Goal: Register for event/course

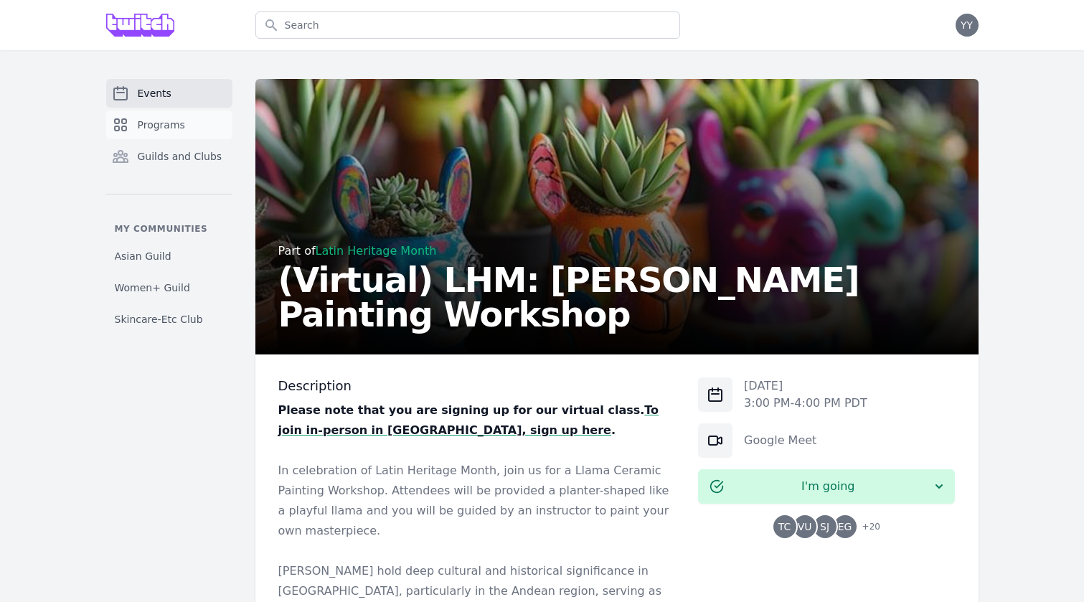
click at [138, 119] on span "Programs" at bounding box center [161, 125] width 47 height 14
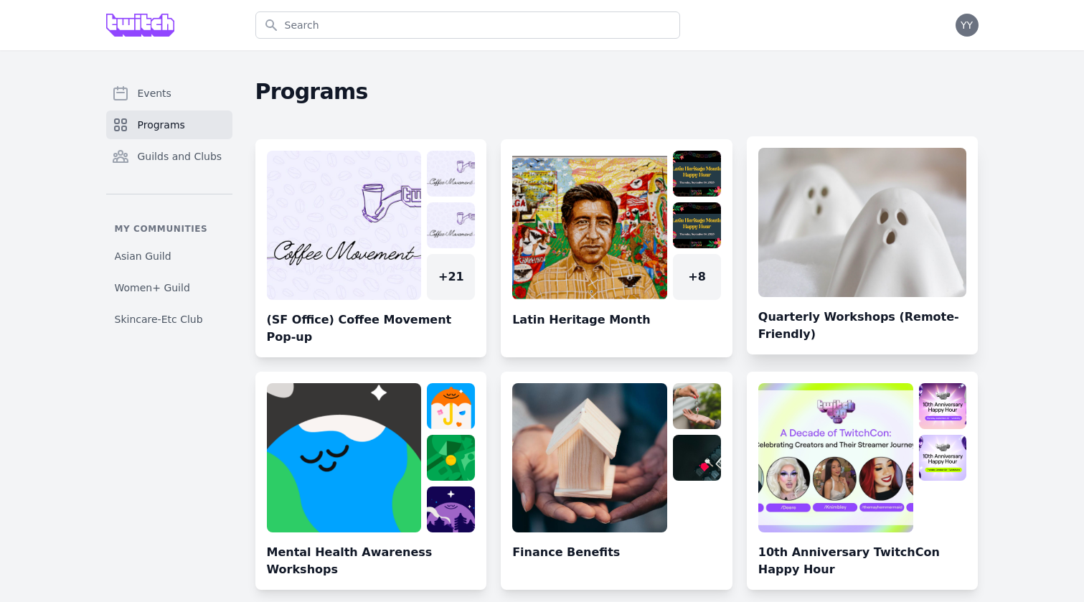
click at [807, 206] on link at bounding box center [863, 251] width 232 height 207
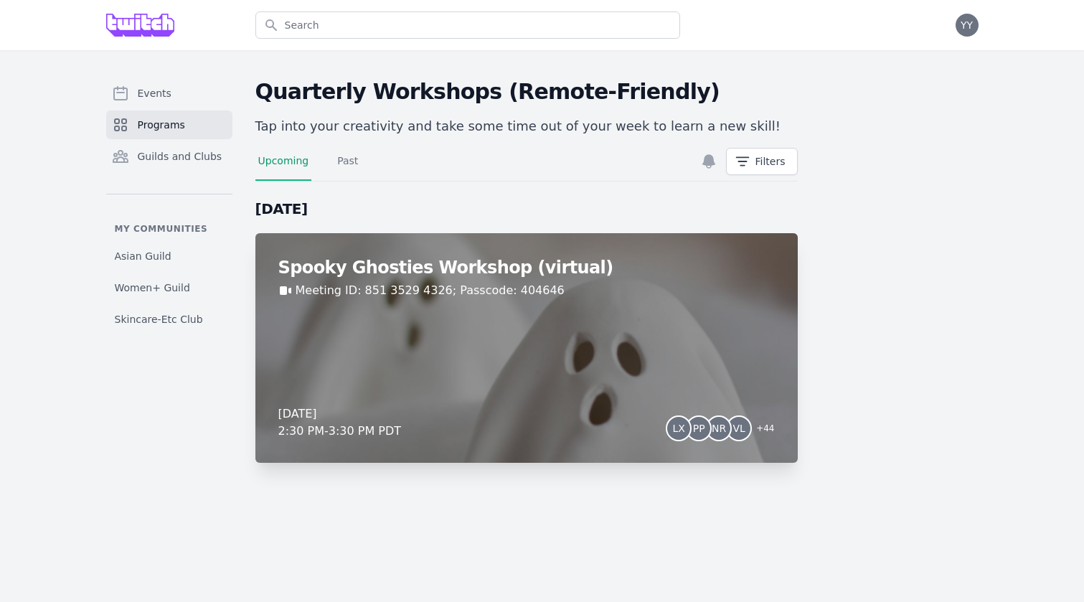
click at [573, 331] on div "Spooky Ghosties Workshop (virtual) Meeting ID: 851 3529 4326; Passcode: 404646 …" at bounding box center [526, 348] width 543 height 230
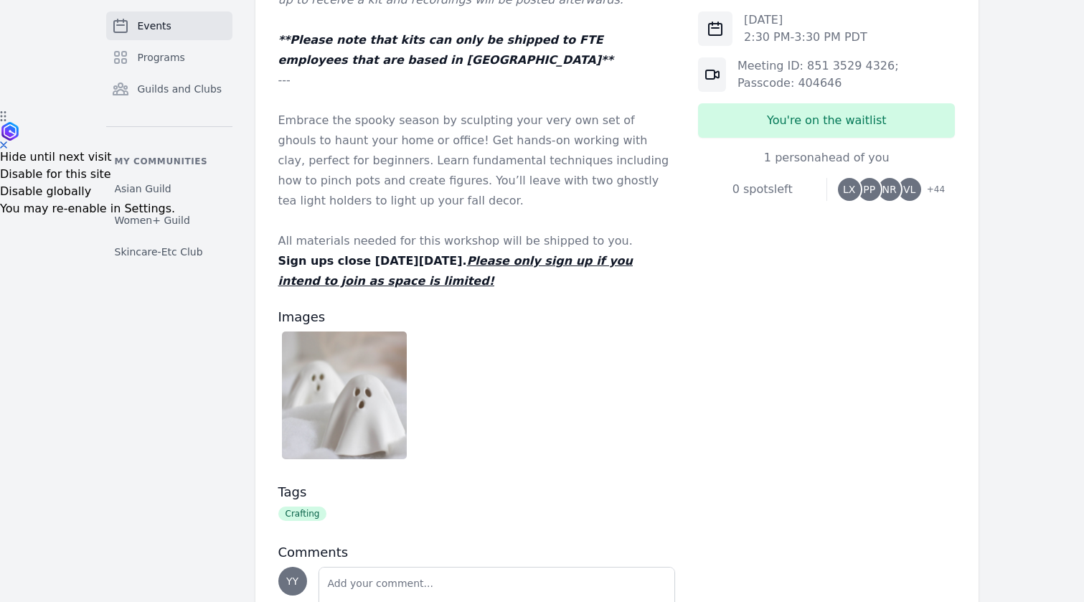
scroll to position [483, 0]
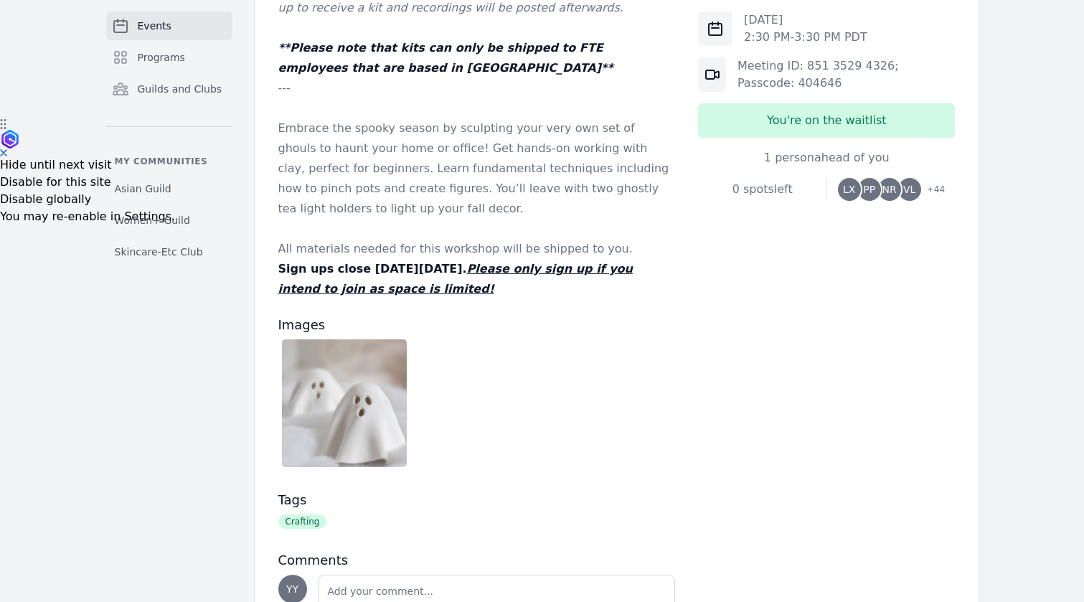
click at [380, 377] on img at bounding box center [345, 403] width 126 height 128
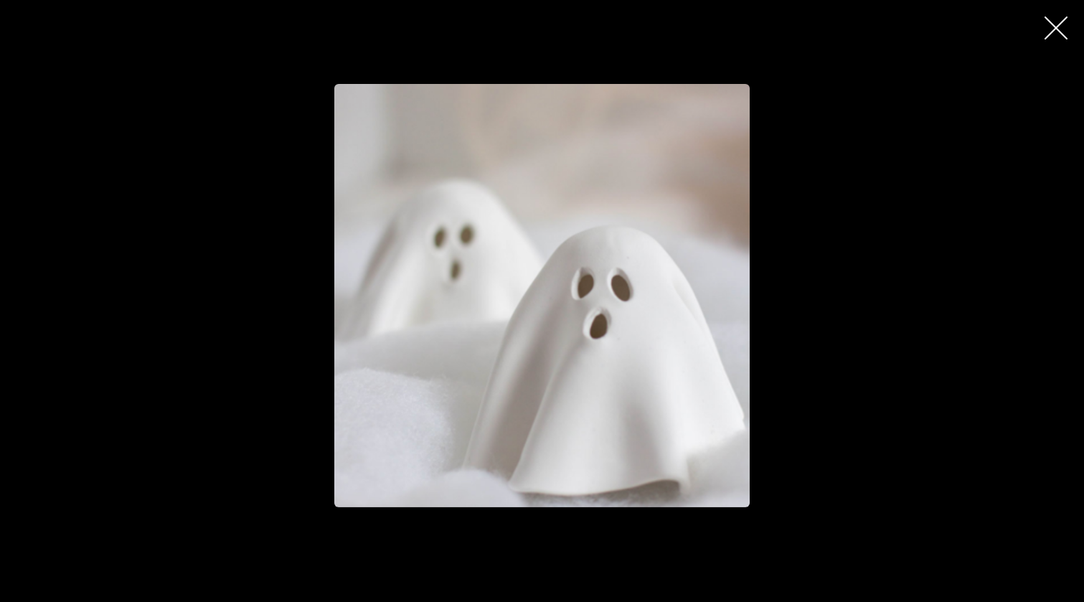
click at [1060, 29] on icon "button" at bounding box center [1056, 28] width 23 height 23
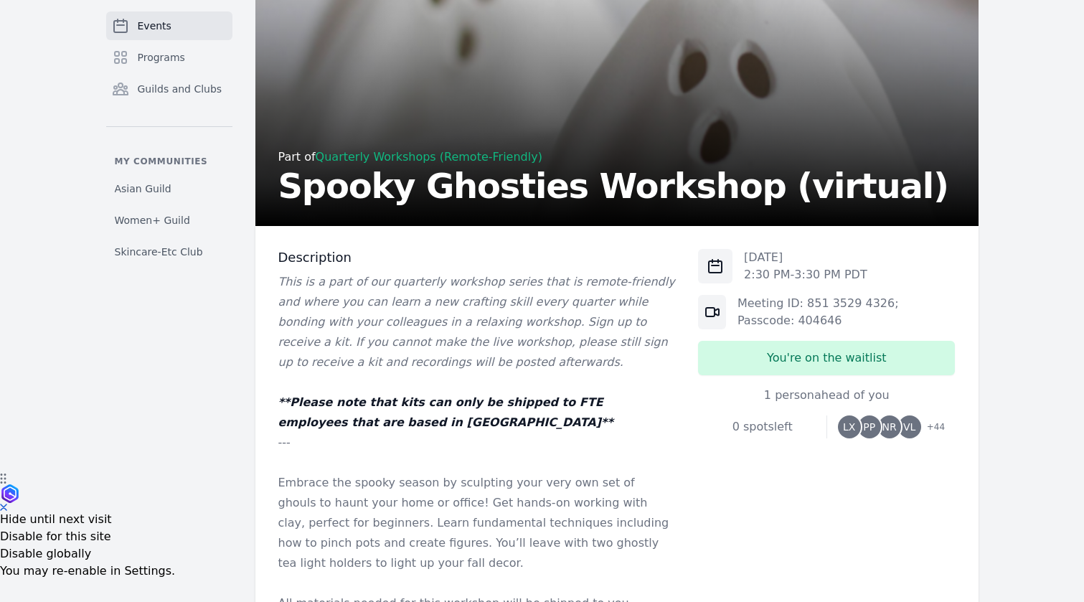
scroll to position [398, 0]
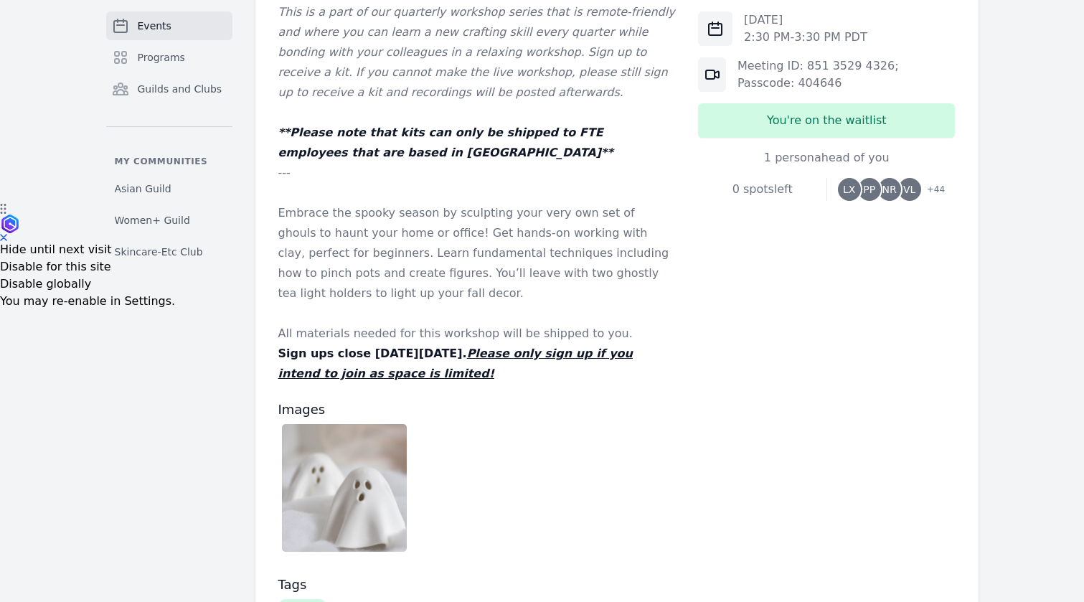
drag, startPoint x: 772, startPoint y: 158, endPoint x: 881, endPoint y: 157, distance: 109.1
click at [881, 157] on div "1 person ahead of you" at bounding box center [826, 157] width 257 height 17
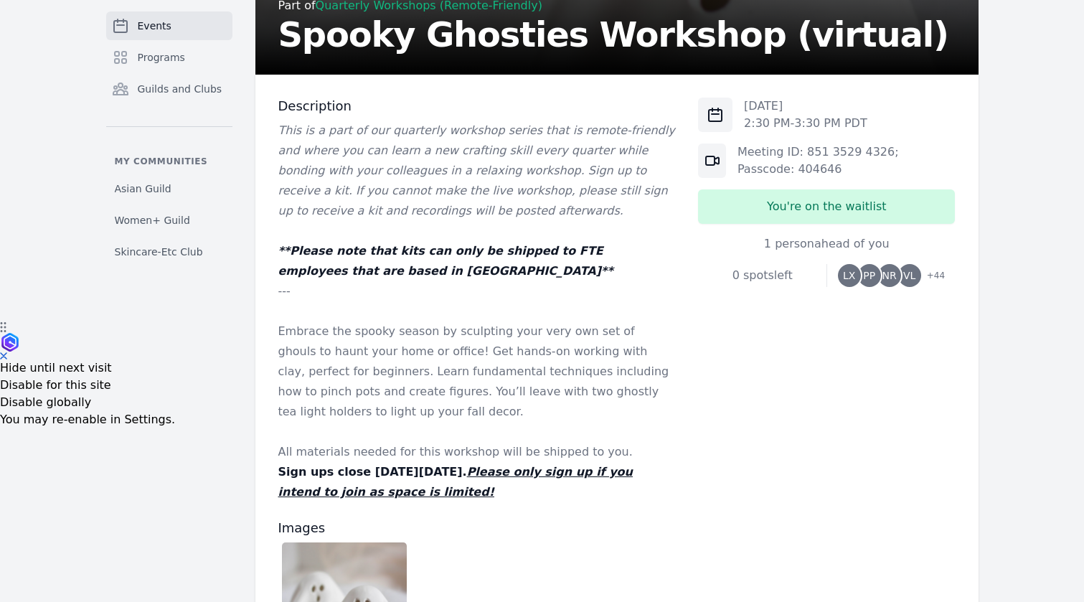
scroll to position [233, 0]
